Goal: Information Seeking & Learning: Learn about a topic

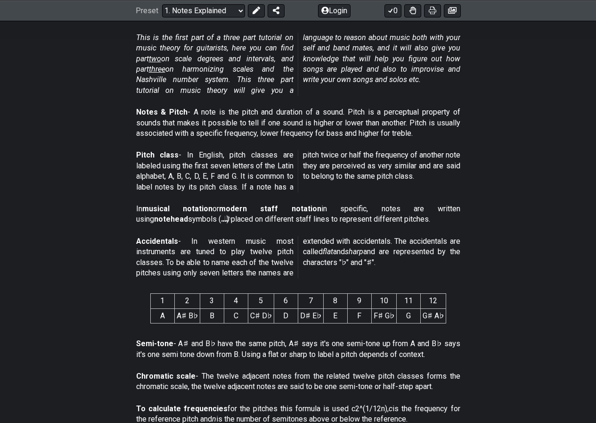
scroll to position [377, 0]
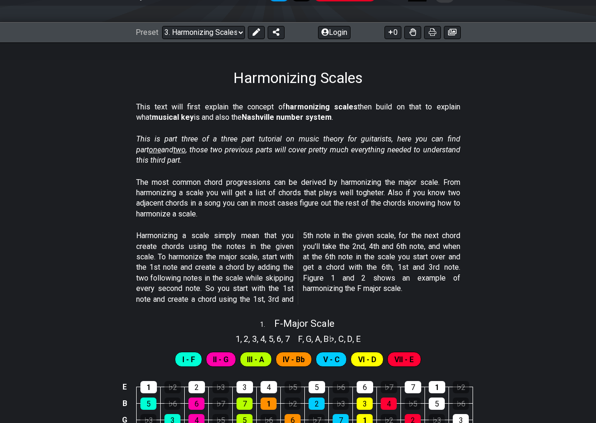
scroll to position [94, 0]
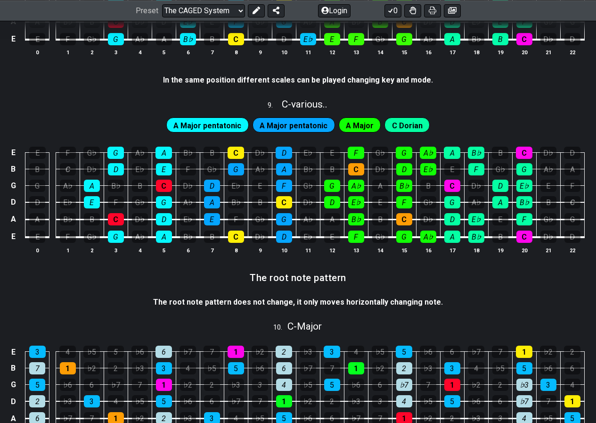
scroll to position [1367, 0]
